Goal: Find specific page/section: Find specific page/section

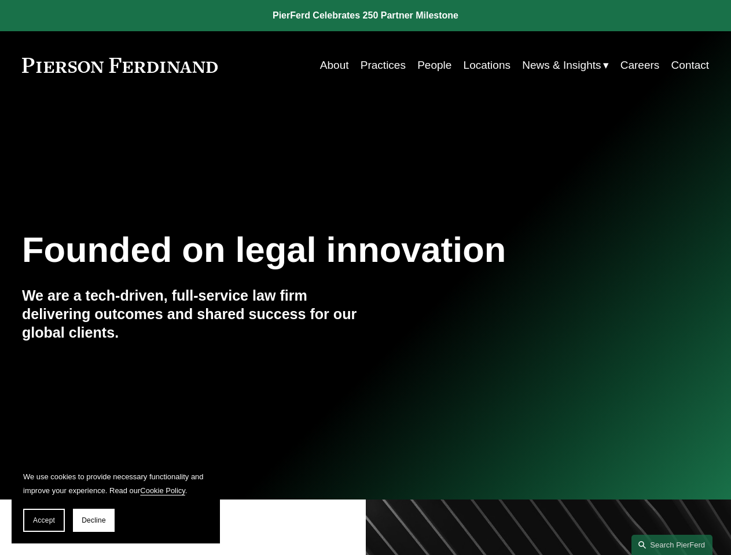
click at [44, 521] on span "Accept" at bounding box center [44, 521] width 22 height 8
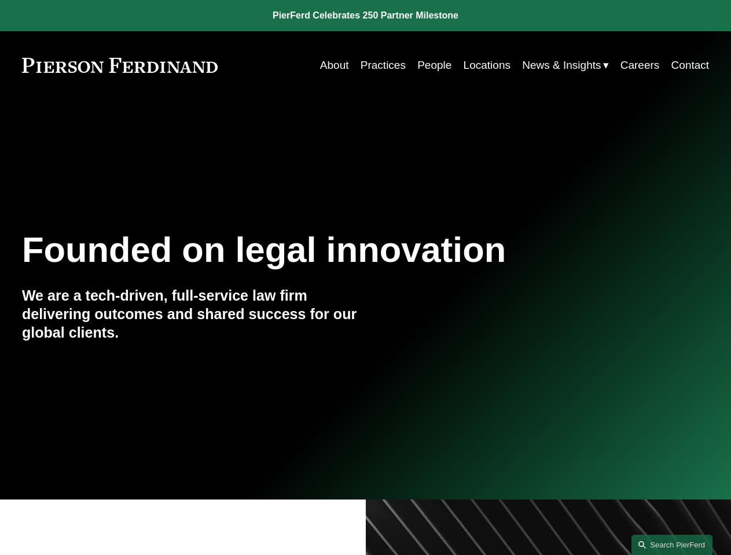
click at [672, 545] on link "Search this site" at bounding box center [671, 545] width 81 height 20
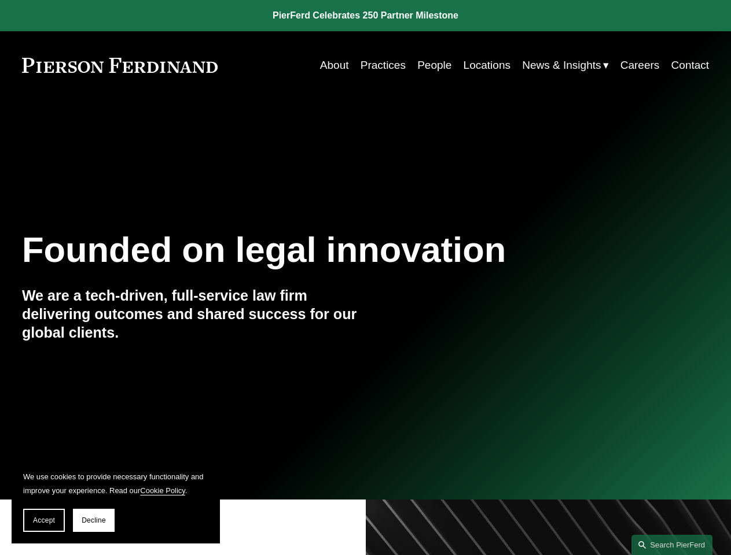
click at [44, 521] on span "Accept" at bounding box center [44, 521] width 22 height 8
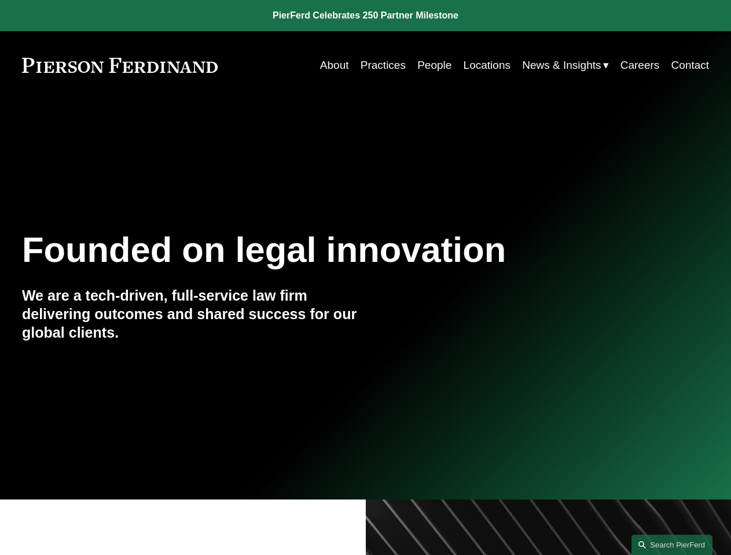
click at [672, 545] on link "Search this site" at bounding box center [671, 545] width 81 height 20
